Goal: Information Seeking & Learning: Check status

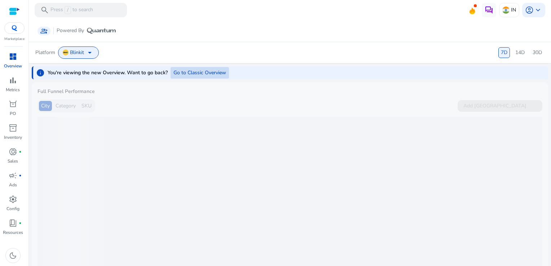
click at [204, 74] on span "Go to Classic Overview" at bounding box center [200, 73] width 53 height 8
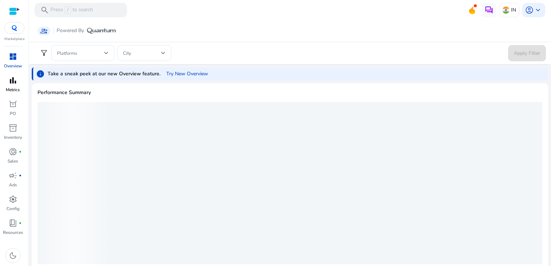
click at [13, 80] on span "bar_chart" at bounding box center [13, 80] width 9 height 9
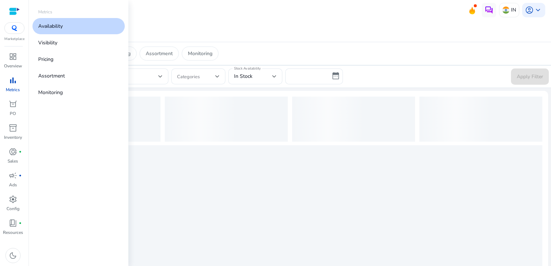
click at [84, 27] on link "Availability" at bounding box center [78, 26] width 92 height 16
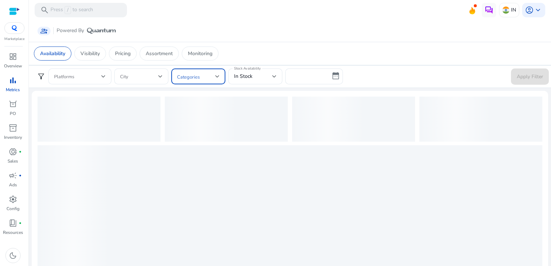
click at [199, 77] on span at bounding box center [196, 77] width 38 height 8
click at [242, 52] on div at bounding box center [275, 133] width 551 height 266
click at [201, 79] on span at bounding box center [196, 77] width 38 height 8
click at [237, 79] on div at bounding box center [275, 133] width 551 height 266
click at [92, 52] on p "Visibility" at bounding box center [89, 54] width 19 height 8
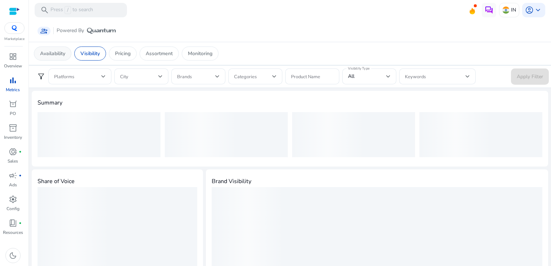
click at [56, 53] on p "Availability" at bounding box center [52, 54] width 25 height 8
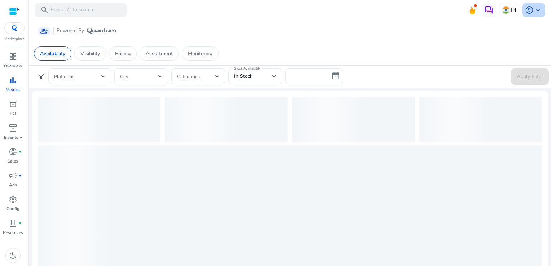
click at [527, 11] on span "account_circle" at bounding box center [529, 10] width 9 height 9
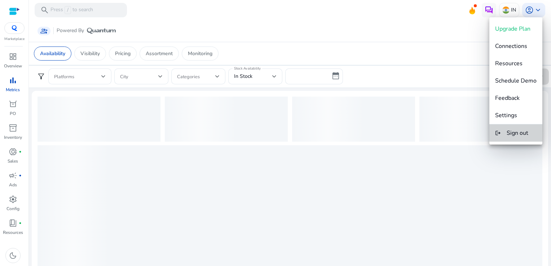
click at [518, 131] on span "Sign out" at bounding box center [518, 133] width 22 height 8
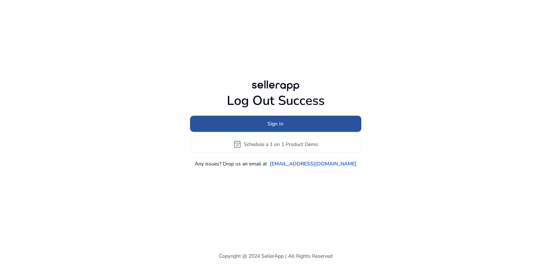
click at [249, 118] on span at bounding box center [275, 123] width 171 height 17
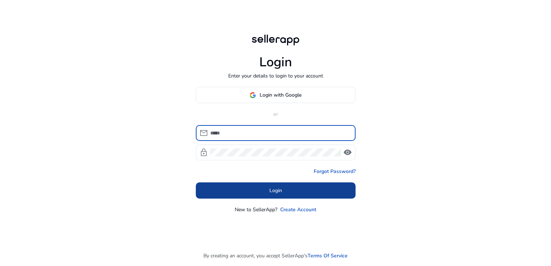
type input "**********"
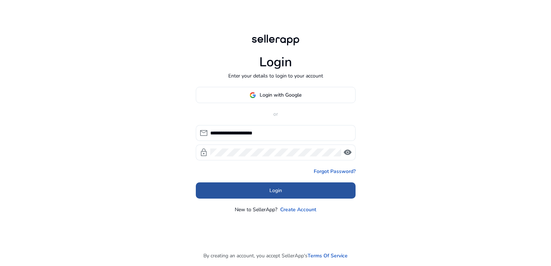
click at [291, 188] on span at bounding box center [276, 190] width 160 height 17
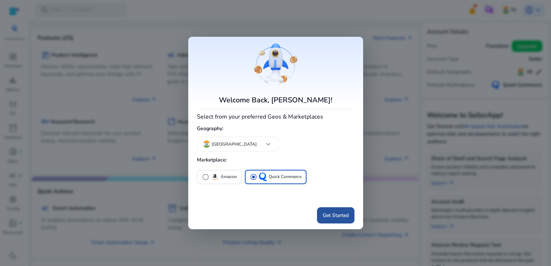
click at [333, 214] on span "Get Started" at bounding box center [336, 216] width 26 height 8
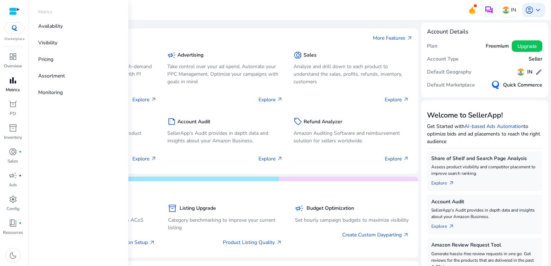
click at [16, 84] on span "bar_chart" at bounding box center [13, 80] width 9 height 9
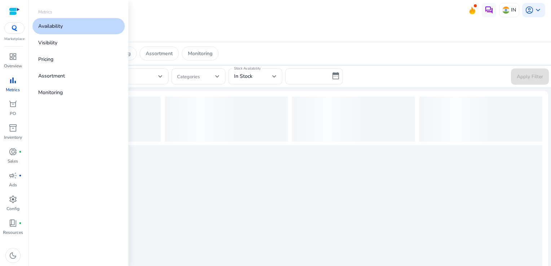
click at [72, 22] on link "Availability" at bounding box center [78, 26] width 92 height 16
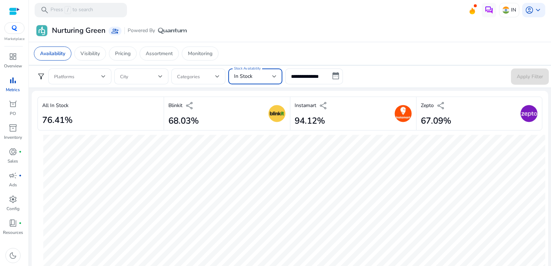
click at [257, 73] on div "In Stock" at bounding box center [253, 77] width 38 height 8
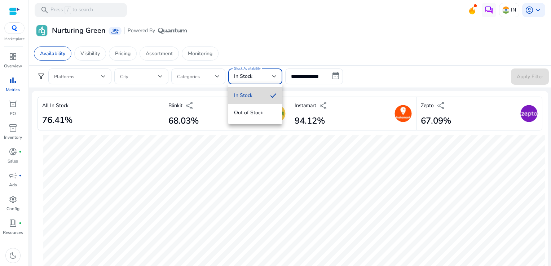
click at [254, 87] on mat-option "In Stock" at bounding box center [255, 95] width 54 height 17
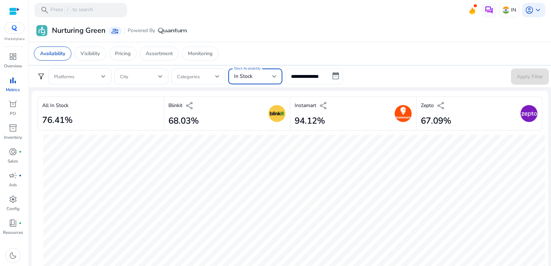
click at [315, 75] on input "**********" at bounding box center [314, 77] width 58 height 16
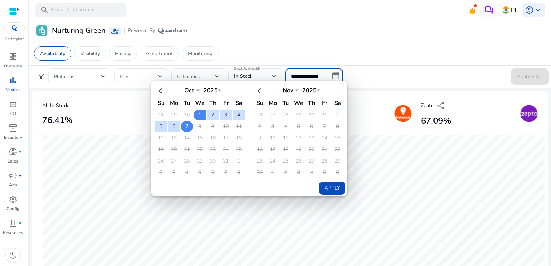
click at [188, 127] on td "7" at bounding box center [187, 126] width 12 height 11
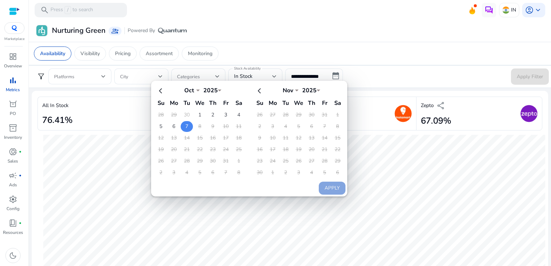
click at [188, 127] on td "7" at bounding box center [187, 126] width 12 height 11
click at [333, 187] on button "Apply" at bounding box center [332, 188] width 27 height 13
type input "**********"
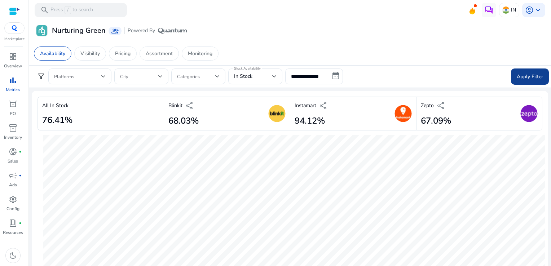
click at [524, 73] on span "Apply Filter" at bounding box center [530, 77] width 26 height 8
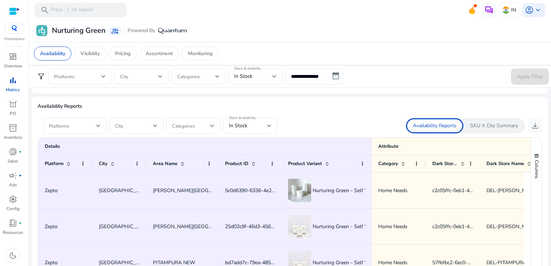
scroll to position [413, 0]
click at [262, 130] on div "In Stock" at bounding box center [250, 125] width 43 height 16
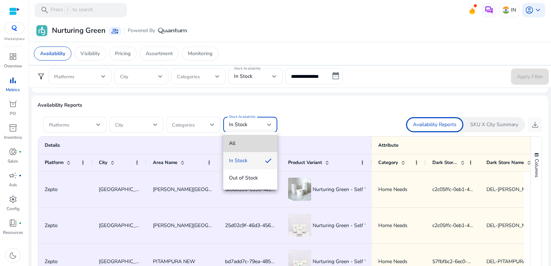
click at [245, 136] on mat-option "All" at bounding box center [250, 143] width 54 height 17
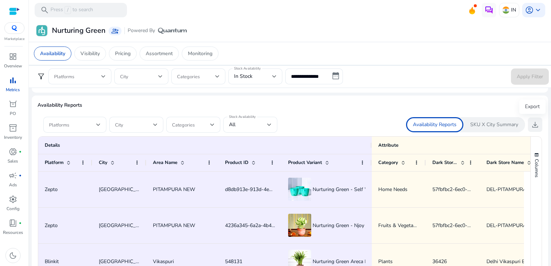
click at [534, 125] on span "download" at bounding box center [535, 125] width 9 height 9
